Goal: Task Accomplishment & Management: Manage account settings

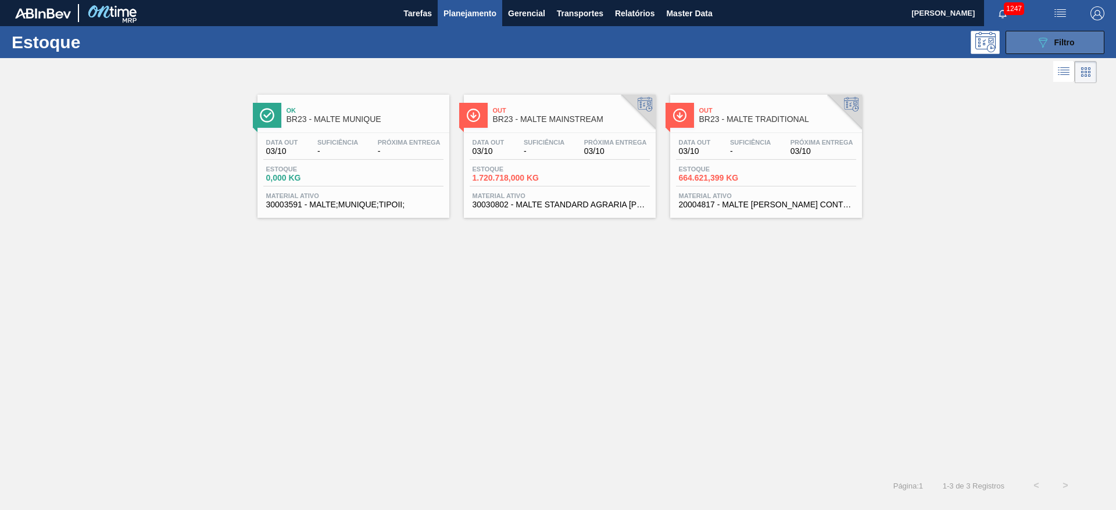
click at [1040, 41] on icon "089F7B8B-B2A5-4AFE-B5C0-19BA573D28AC" at bounding box center [1043, 42] width 14 height 14
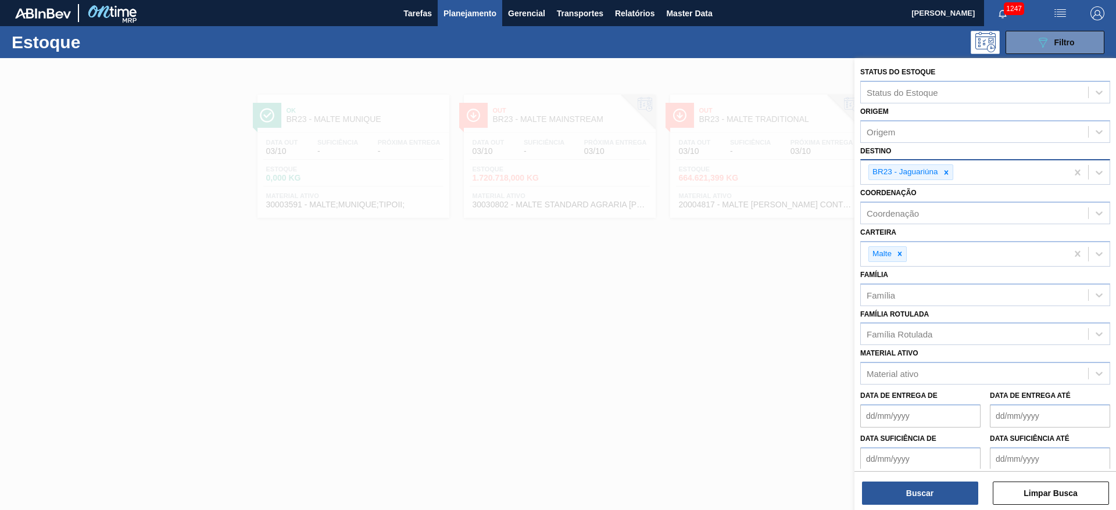
click at [944, 171] on icon at bounding box center [946, 173] width 8 height 8
type input "10"
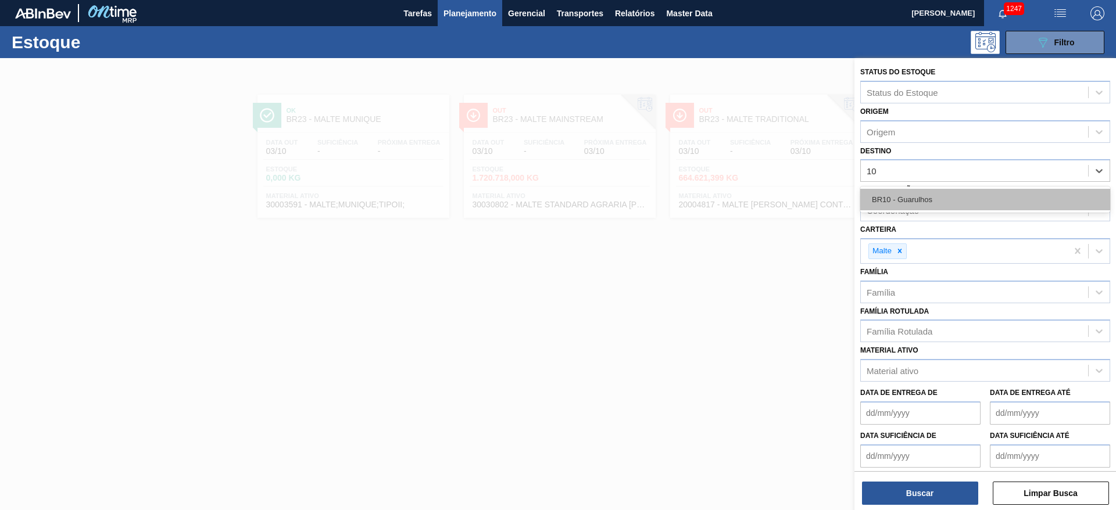
click at [906, 202] on div "BR10 - Guarulhos" at bounding box center [985, 200] width 250 height 22
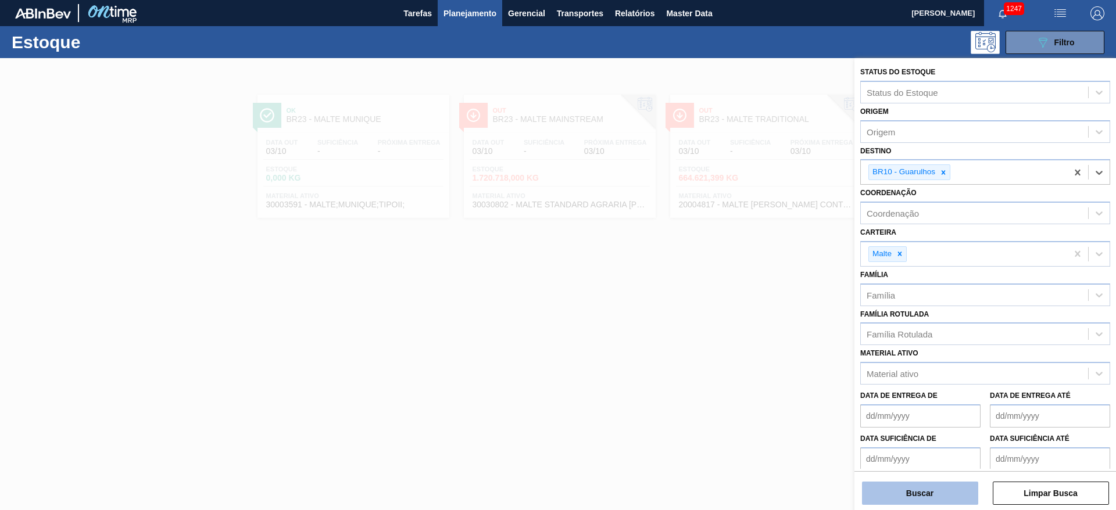
click at [908, 490] on button "Buscar" at bounding box center [920, 493] width 116 height 23
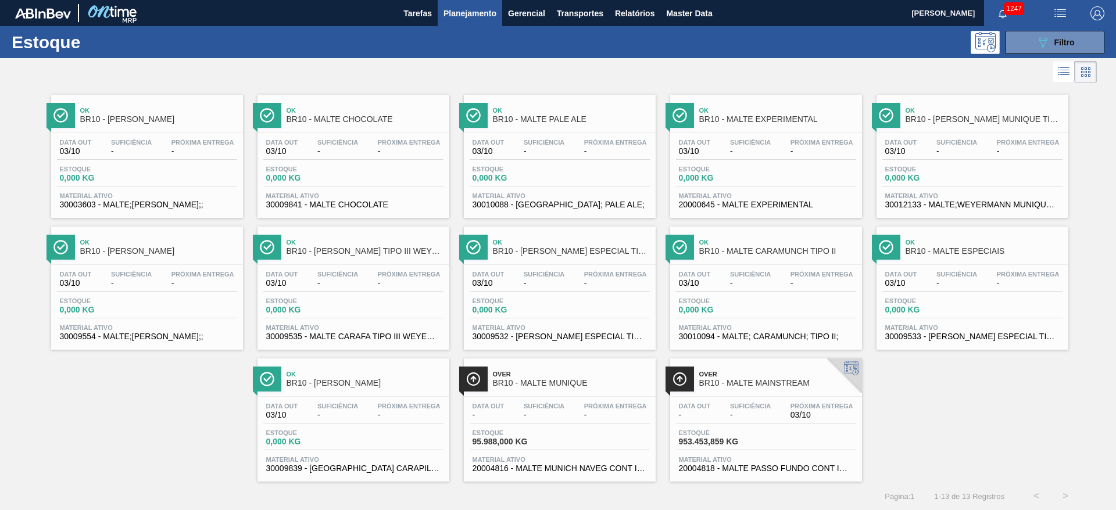
click at [749, 413] on span "-" at bounding box center [750, 415] width 41 height 9
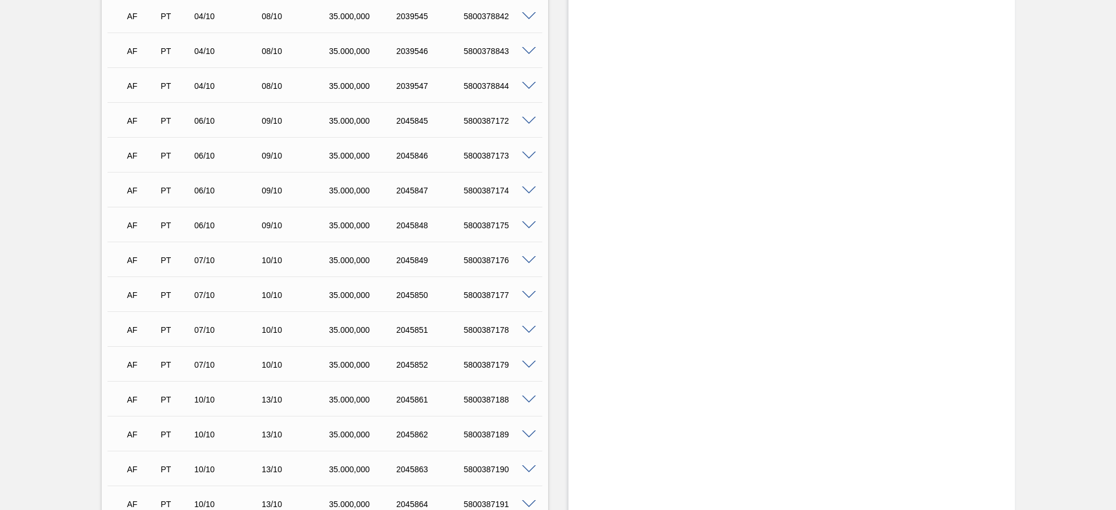
scroll to position [872, 0]
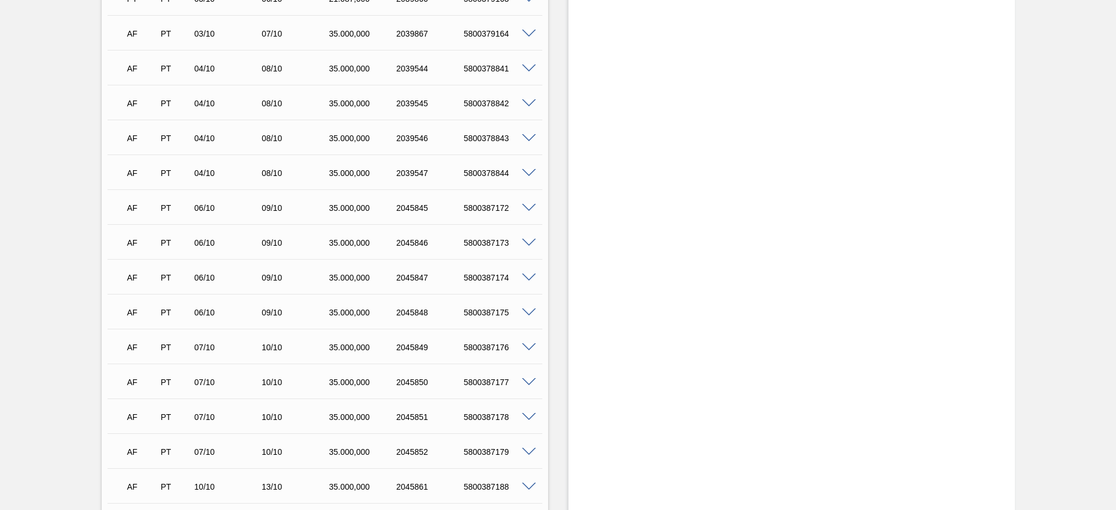
click at [530, 209] on span at bounding box center [529, 208] width 14 height 9
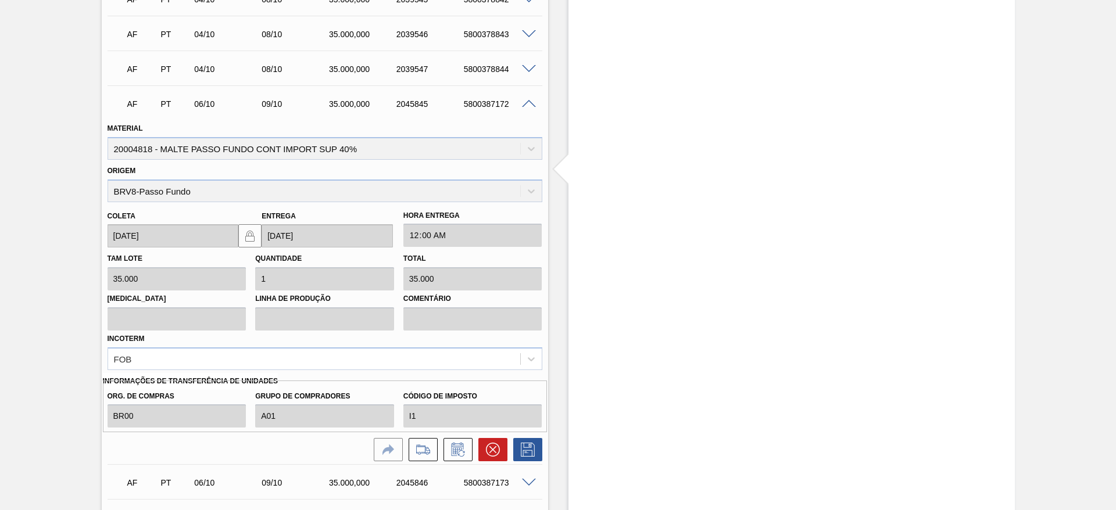
scroll to position [1133, 0]
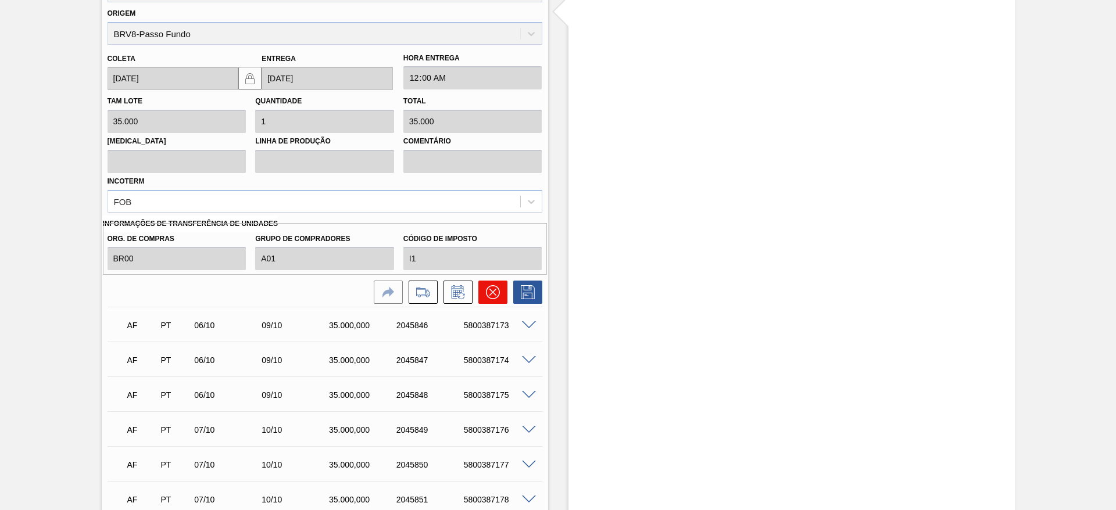
click at [489, 289] on icon at bounding box center [492, 292] width 7 height 7
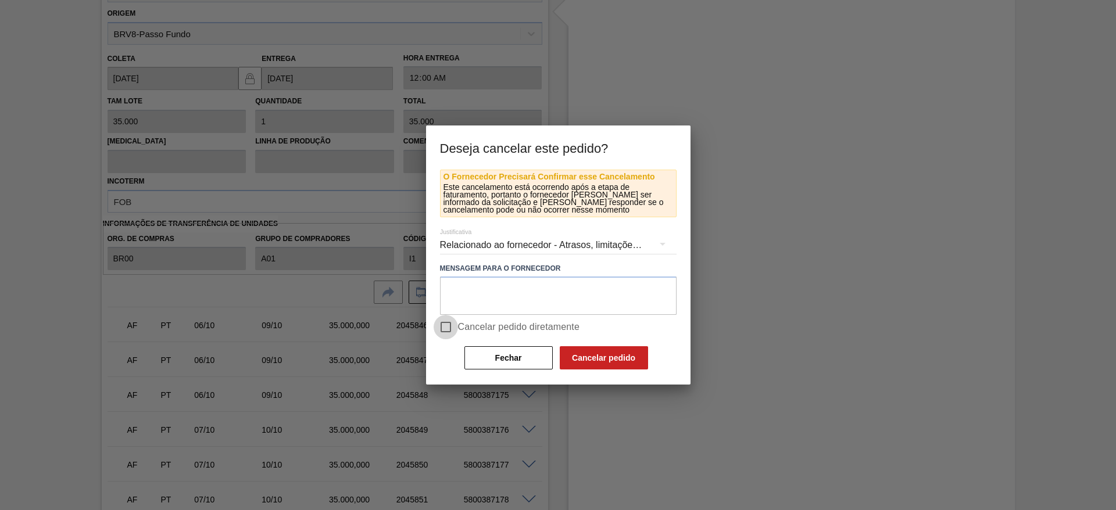
click at [447, 331] on input "Cancelar pedido diretamente" at bounding box center [446, 327] width 24 height 24
checkbox input "true"
click at [593, 355] on button "Cancelar pedido" at bounding box center [604, 357] width 88 height 23
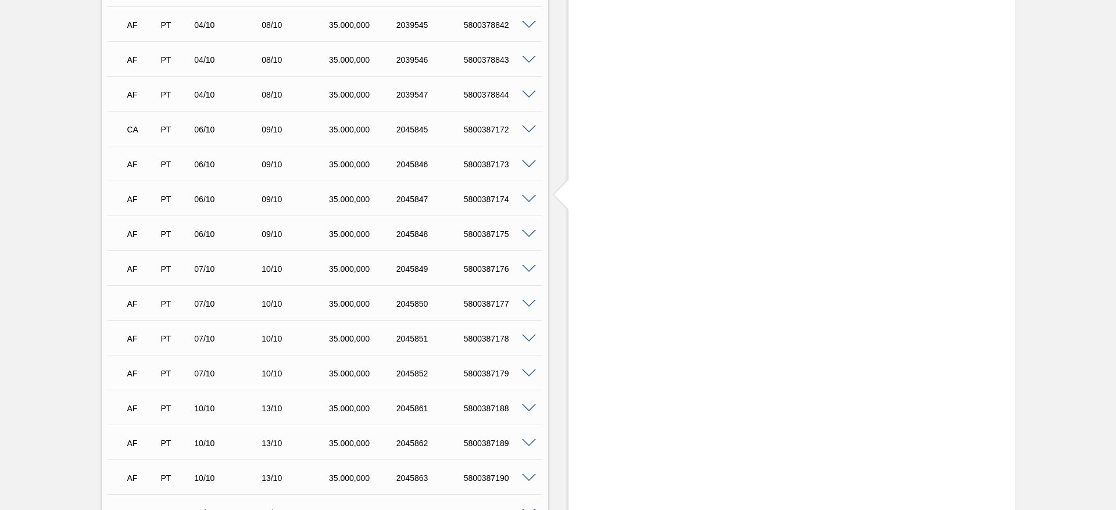
scroll to position [872, 0]
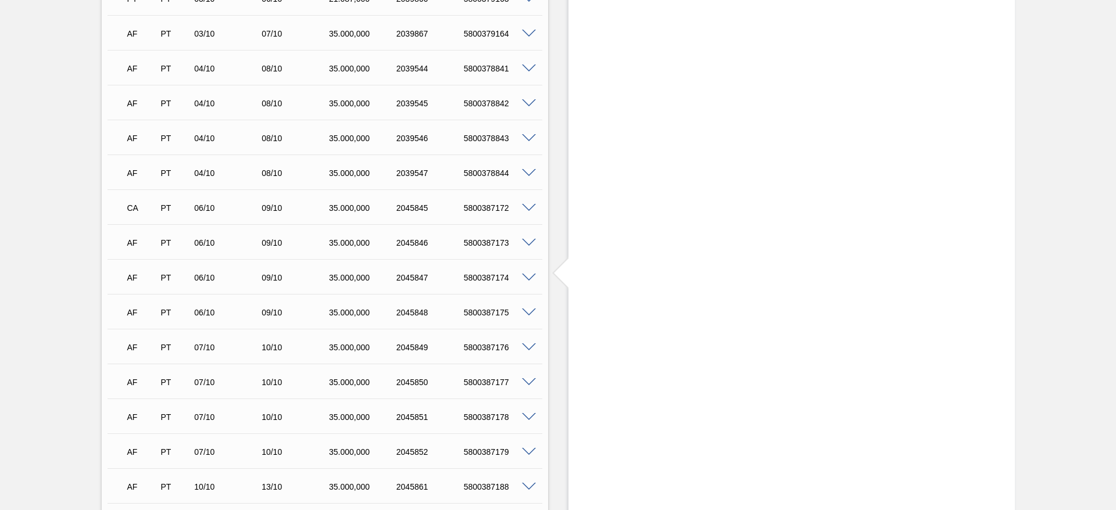
click at [532, 240] on span at bounding box center [529, 243] width 14 height 9
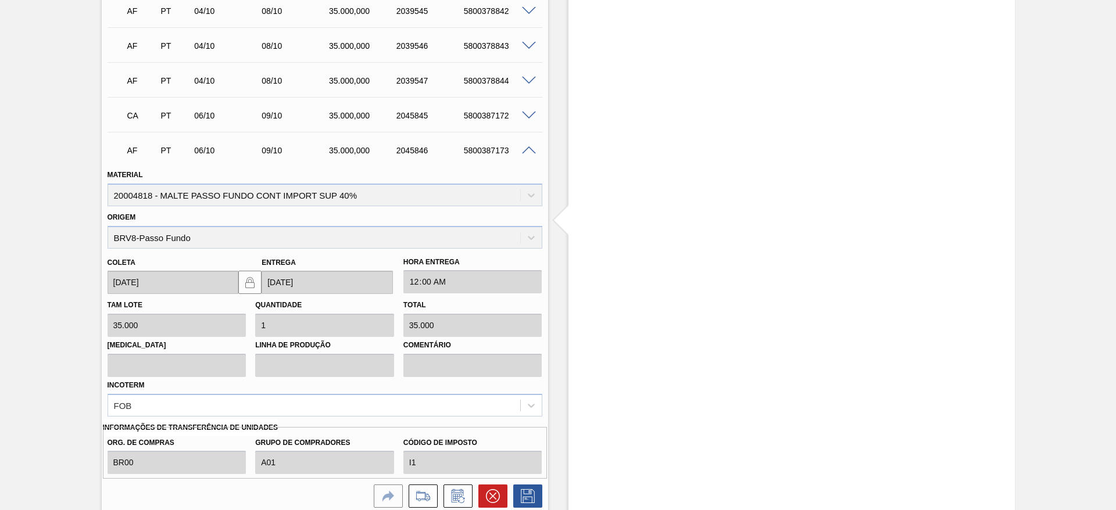
scroll to position [1046, 0]
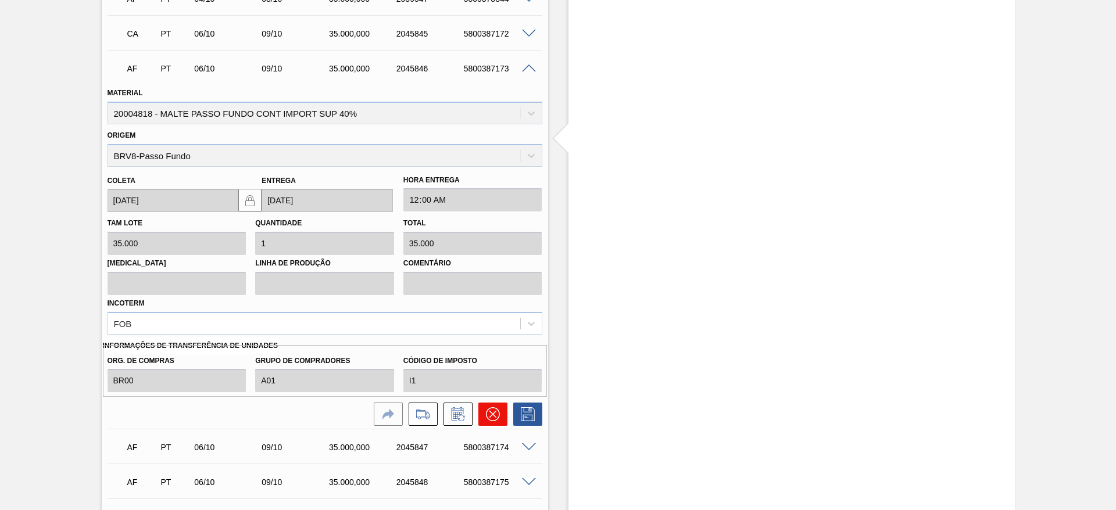
click at [494, 415] on icon at bounding box center [493, 414] width 14 height 14
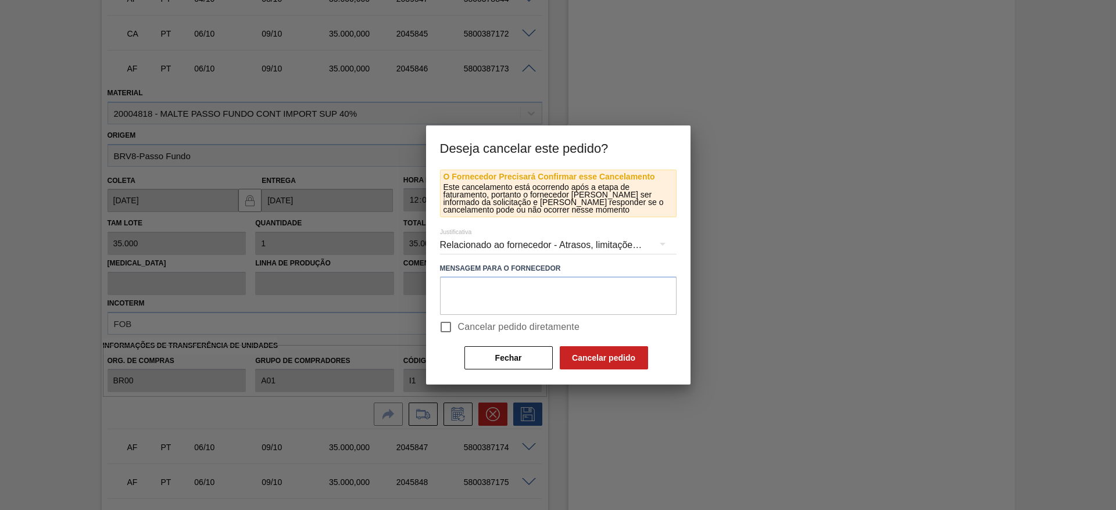
click at [439, 325] on input "Cancelar pedido diretamente" at bounding box center [446, 327] width 24 height 24
checkbox input "true"
click at [617, 366] on button "Cancelar pedido" at bounding box center [604, 357] width 88 height 23
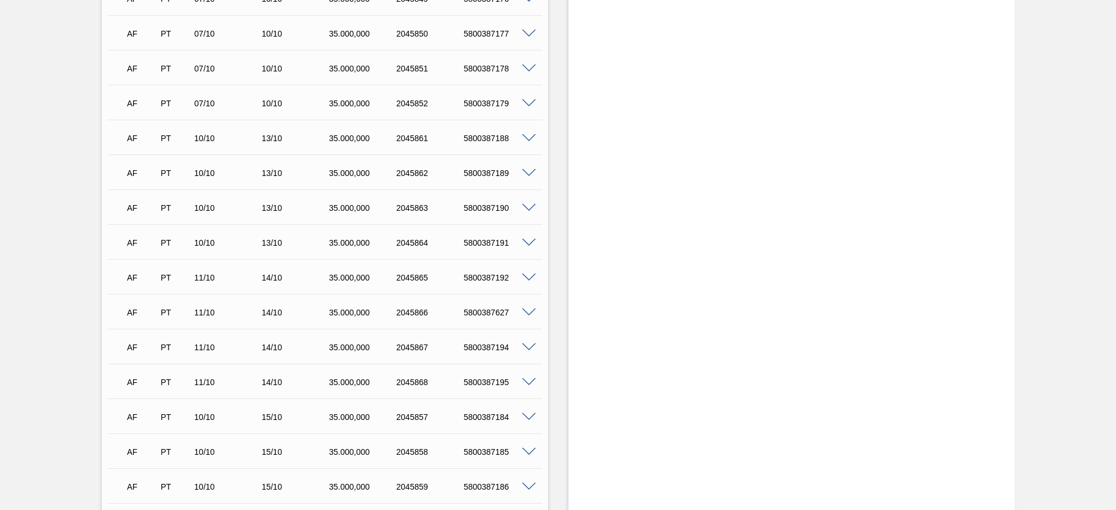
scroll to position [872, 0]
click at [527, 280] on span at bounding box center [529, 278] width 14 height 9
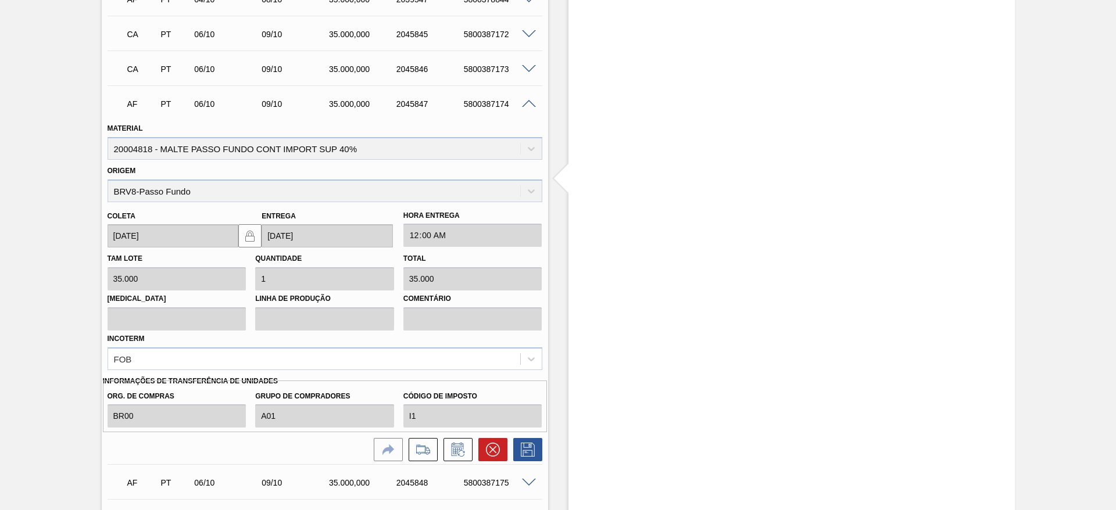
scroll to position [1046, 0]
click at [490, 449] on icon at bounding box center [493, 449] width 14 height 14
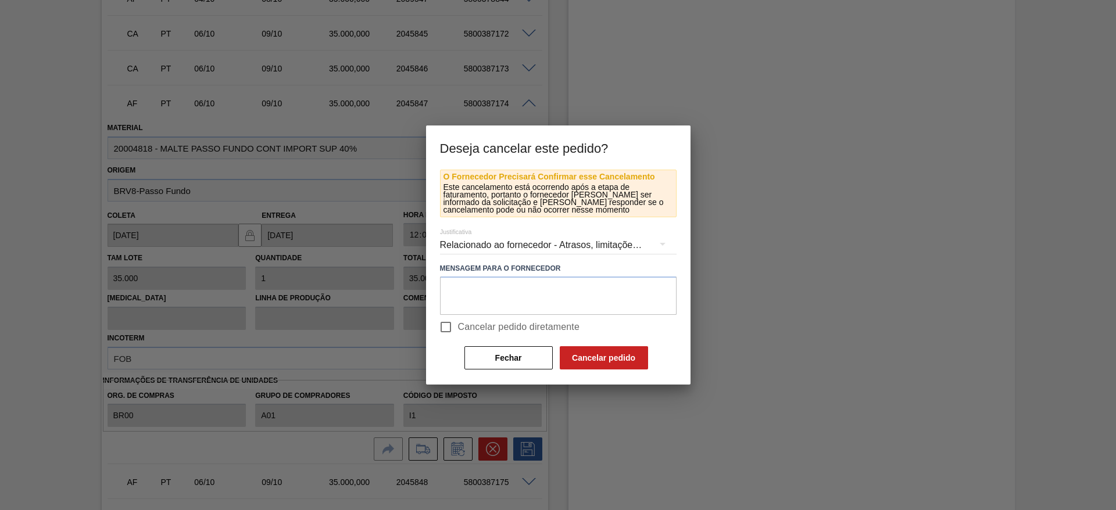
click at [446, 332] on input "Cancelar pedido diretamente" at bounding box center [446, 327] width 24 height 24
checkbox input "true"
click at [635, 359] on button "Cancelar pedido" at bounding box center [604, 357] width 88 height 23
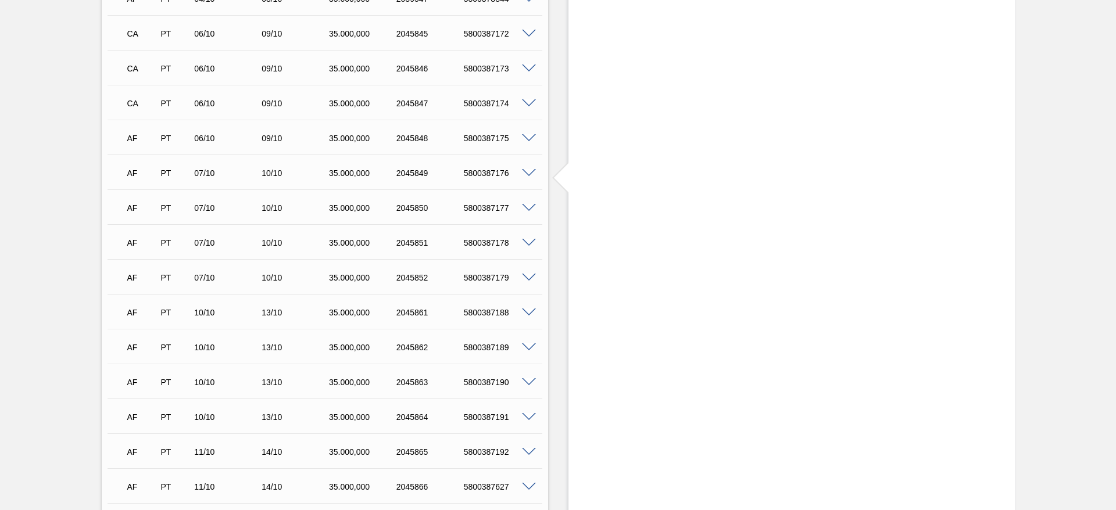
click at [525, 141] on span at bounding box center [529, 138] width 14 height 9
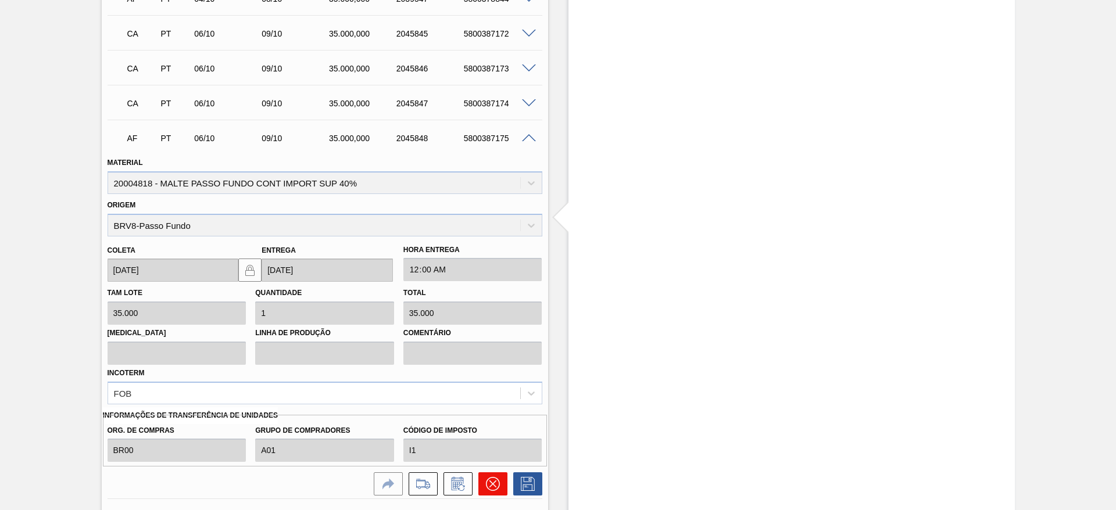
click at [492, 483] on icon at bounding box center [493, 484] width 14 height 14
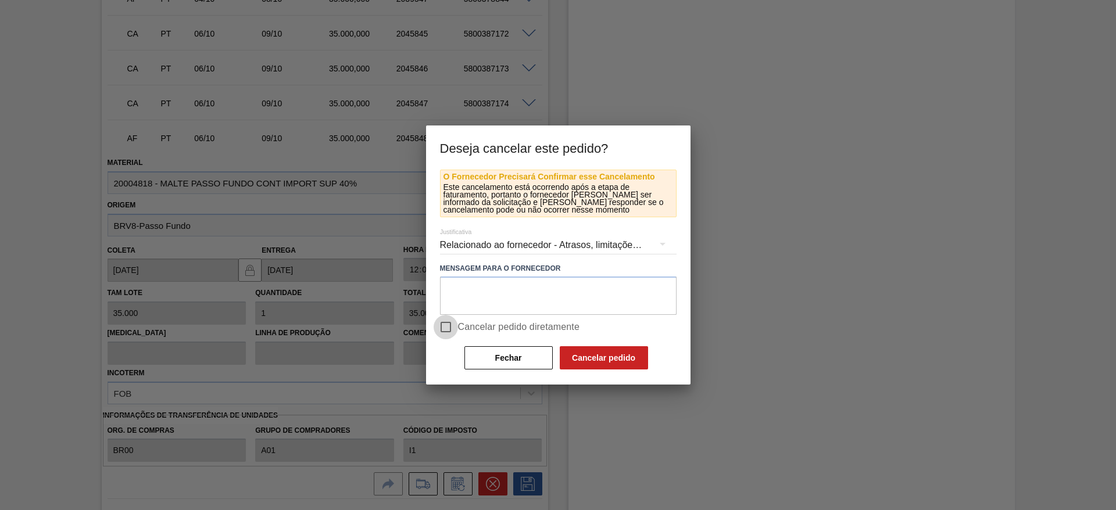
click at [446, 328] on input "Cancelar pedido diretamente" at bounding box center [446, 327] width 24 height 24
checkbox input "true"
click at [622, 356] on button "Cancelar pedido" at bounding box center [604, 357] width 88 height 23
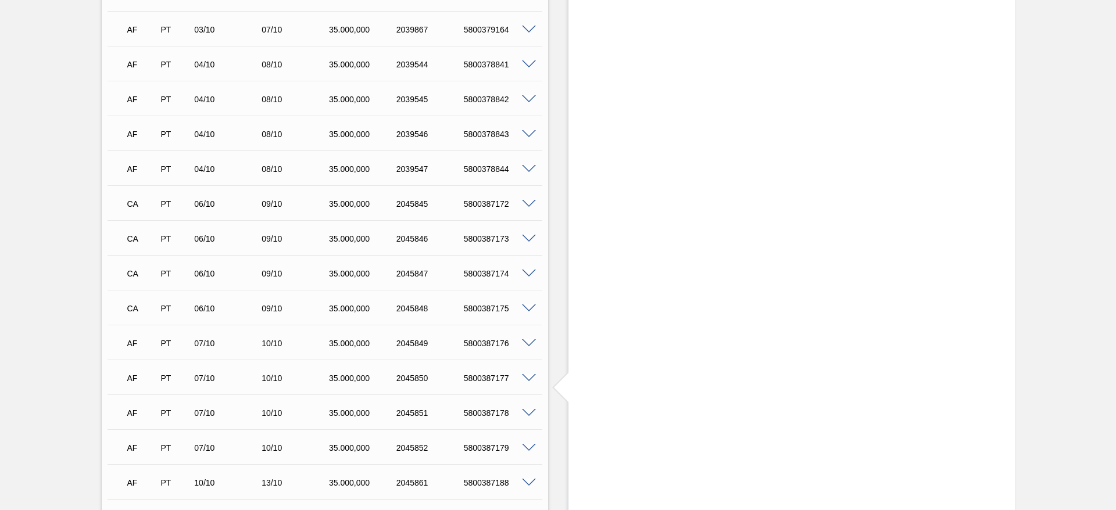
scroll to position [872, 0]
